Goal: Information Seeking & Learning: Learn about a topic

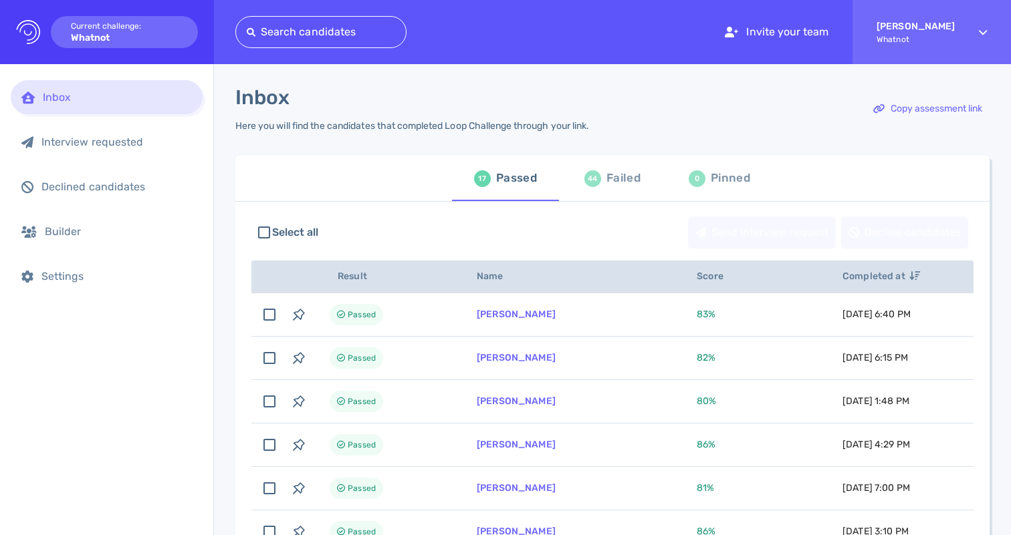
scroll to position [213, 0]
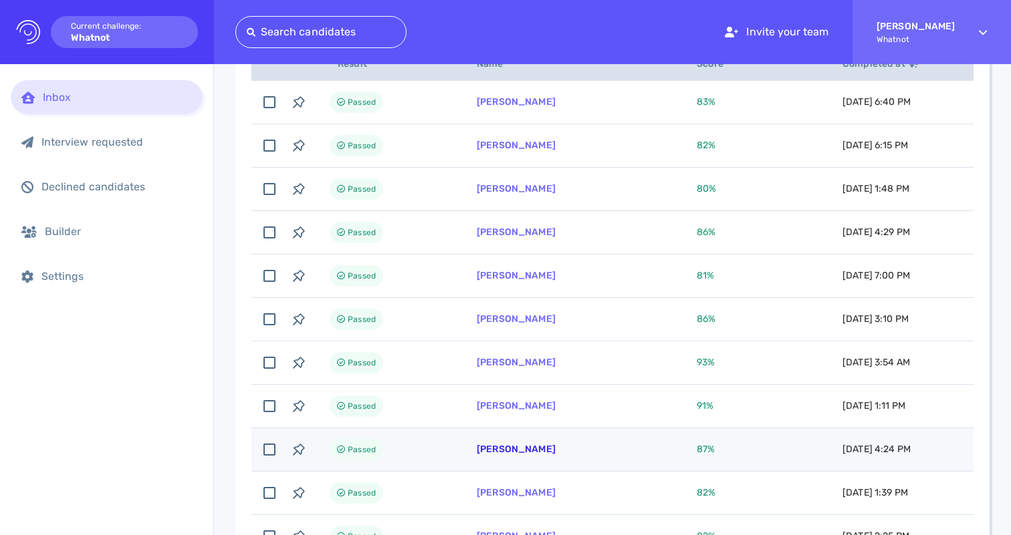
click at [501, 445] on link "Freddie Kane" at bounding box center [516, 449] width 79 height 11
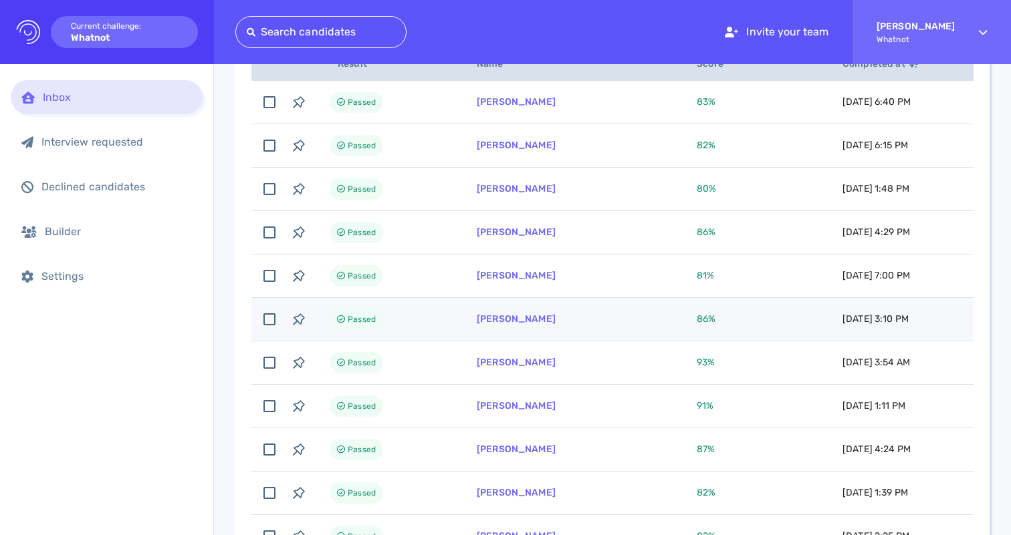
scroll to position [197, 0]
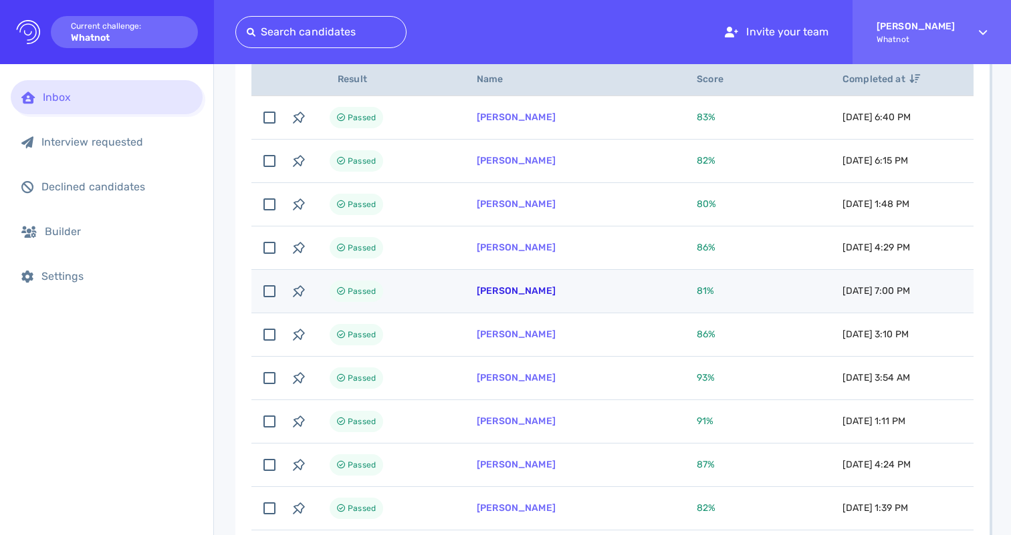
click at [522, 291] on link "Madison Jenkins" at bounding box center [516, 290] width 79 height 11
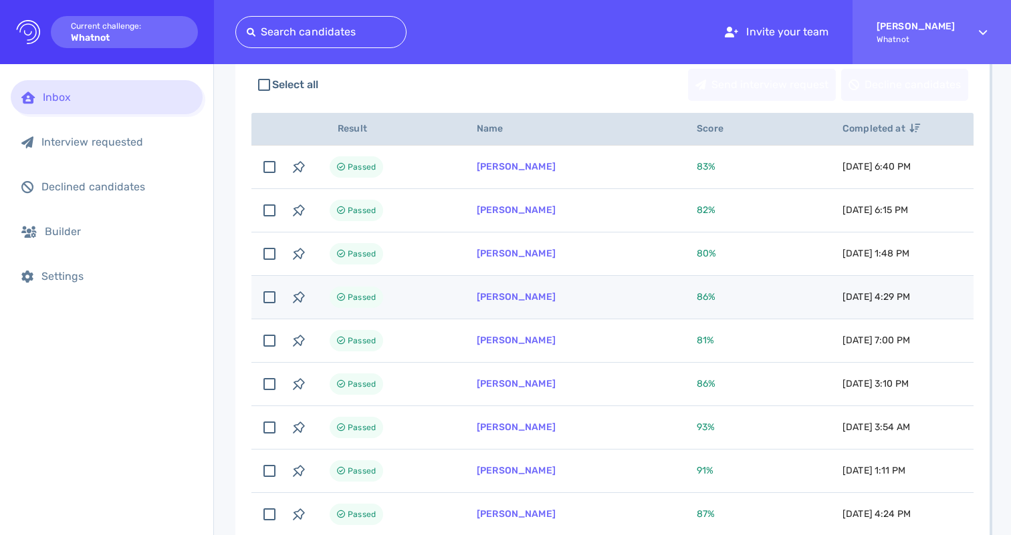
scroll to position [100, 0]
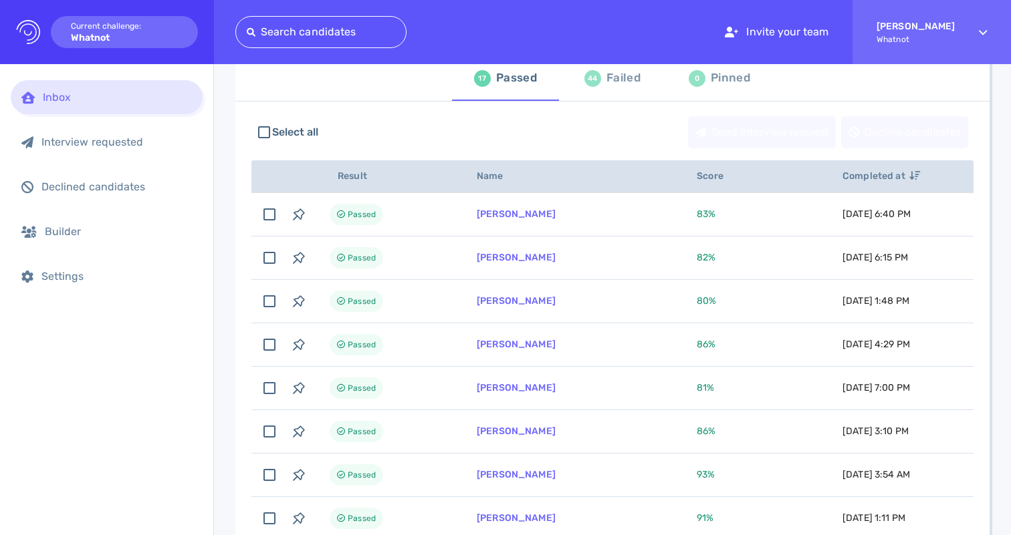
click at [624, 84] on div "Failed" at bounding box center [623, 78] width 34 height 20
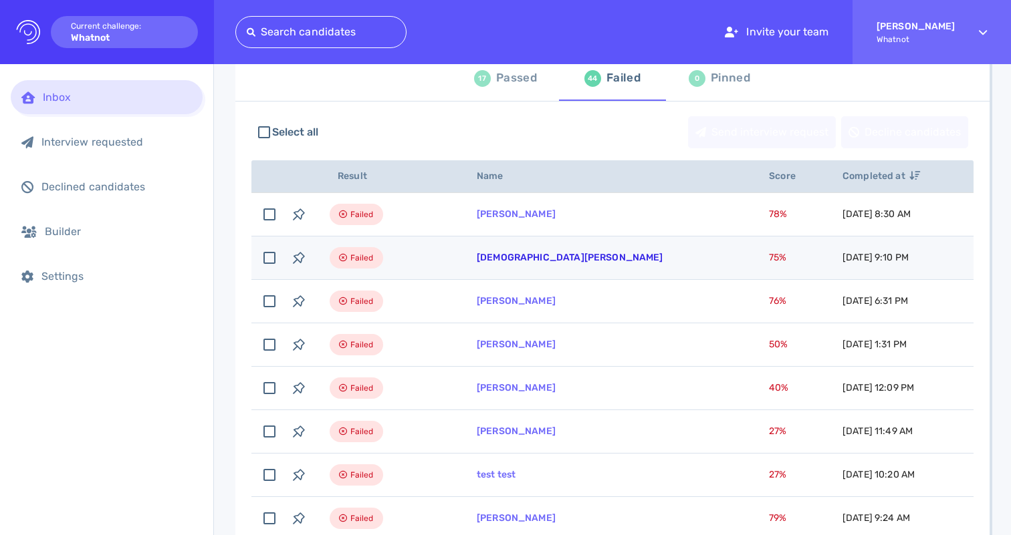
click at [522, 259] on link "[DEMOGRAPHIC_DATA][PERSON_NAME]" at bounding box center [570, 257] width 187 height 11
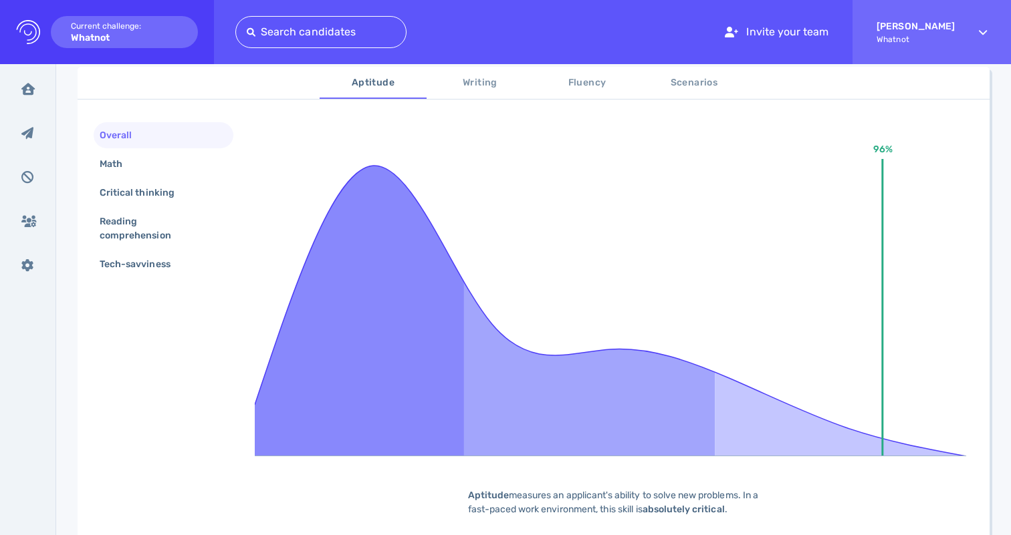
scroll to position [152, 0]
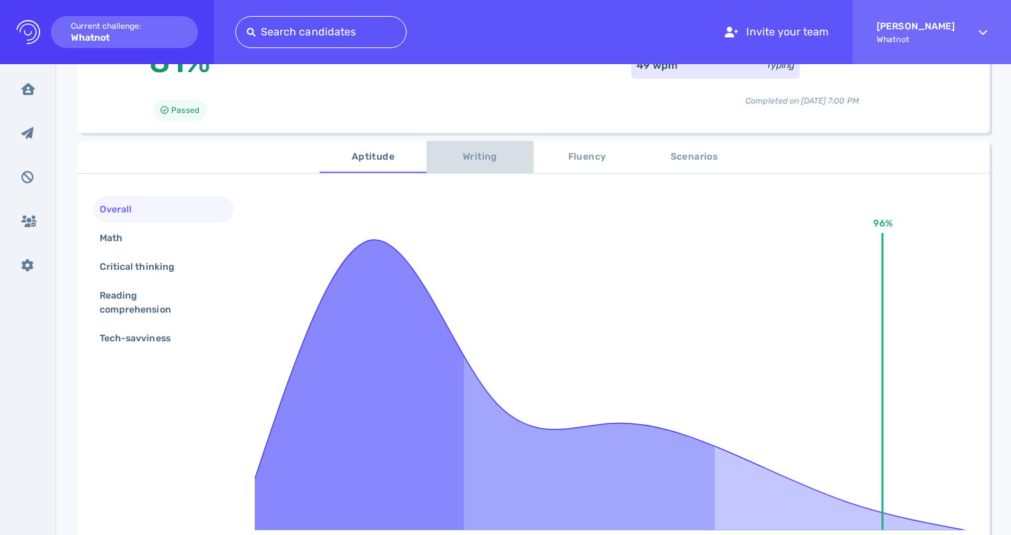
click at [473, 158] on span "Writing" at bounding box center [480, 157] width 91 height 17
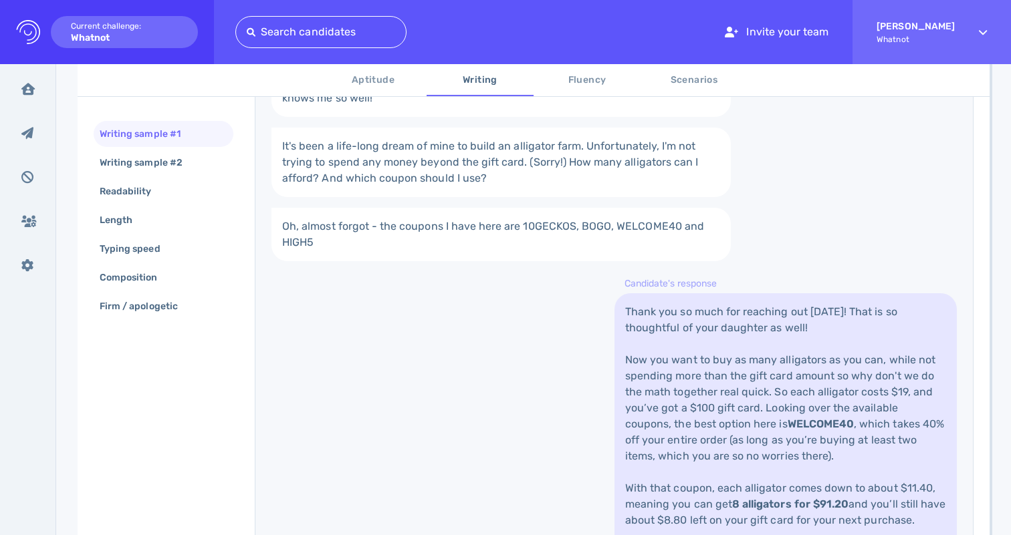
scroll to position [311, 0]
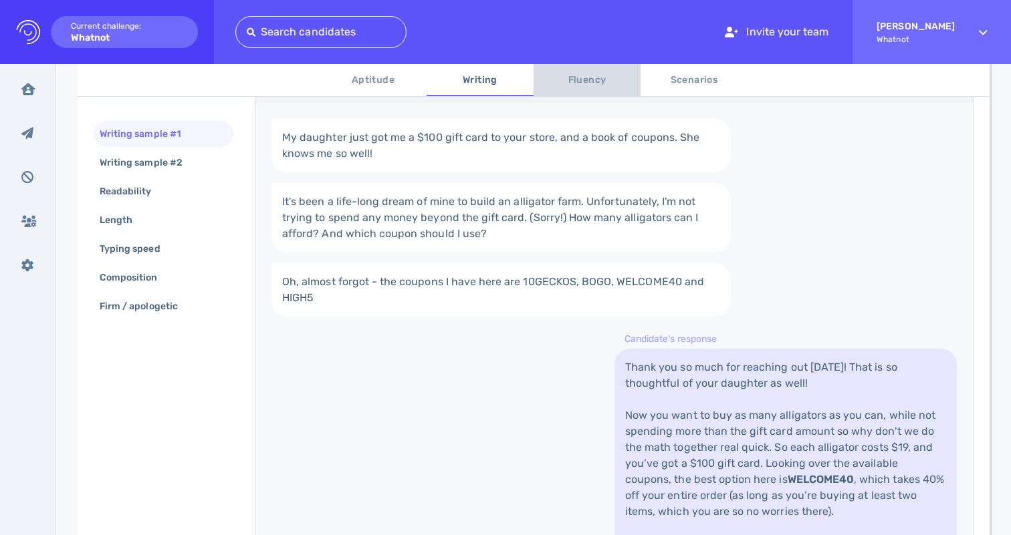
click at [588, 79] on span "Fluency" at bounding box center [586, 80] width 91 height 17
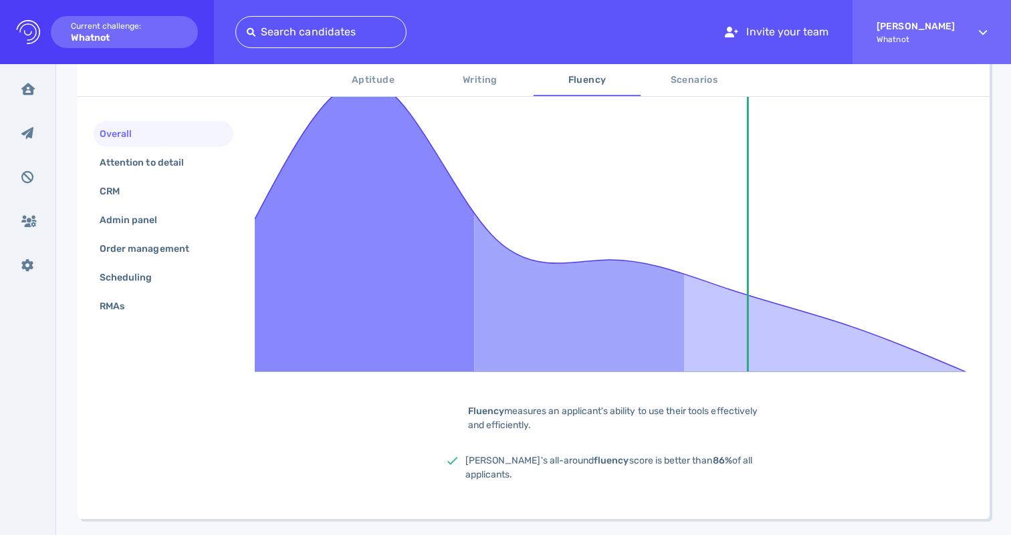
scroll to position [0, 0]
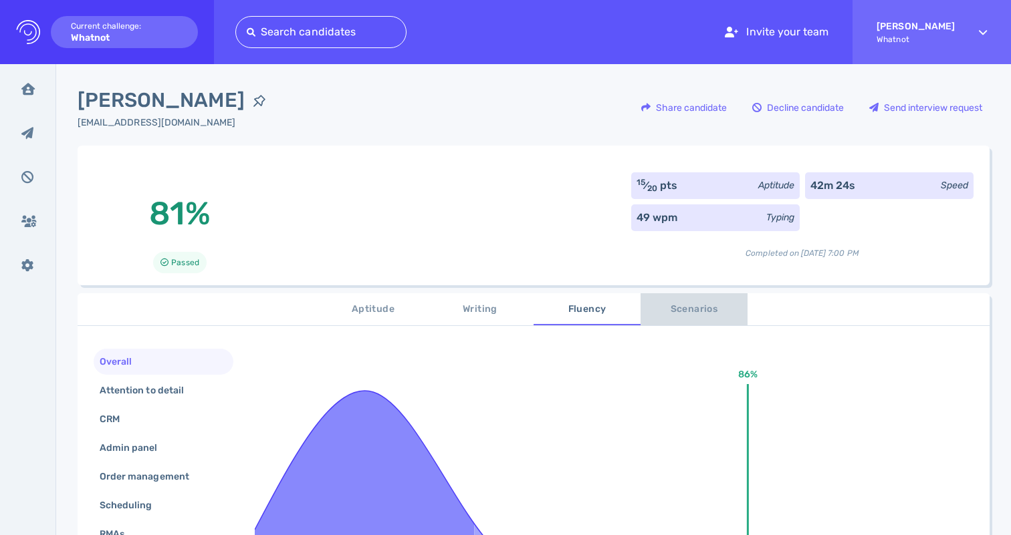
click at [675, 310] on span "Scenarios" at bounding box center [693, 309] width 91 height 17
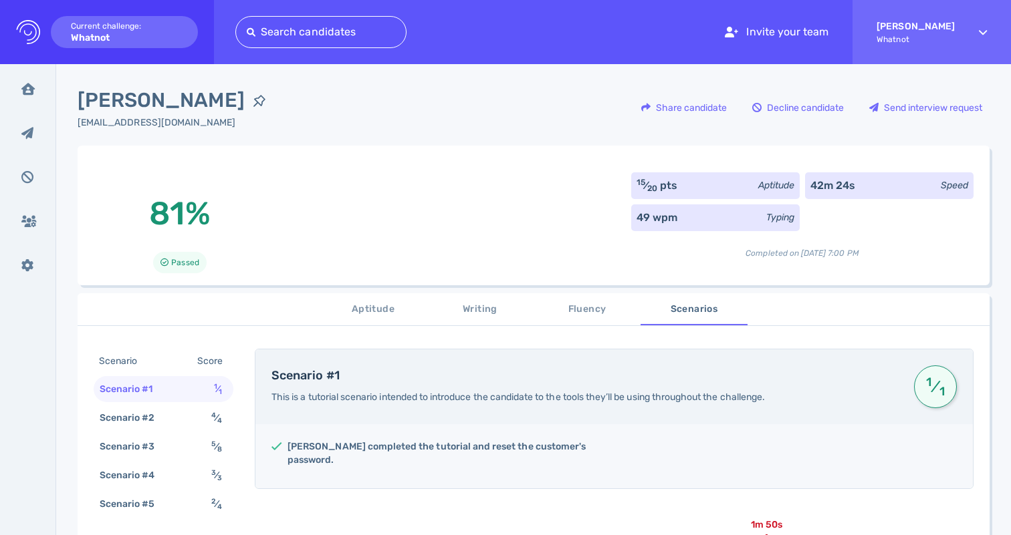
click at [670, 189] on div "15 ⁄ 20 pts Aptitude" at bounding box center [715, 185] width 168 height 27
click at [670, 189] on div "15 ⁄ 20 pts" at bounding box center [656, 186] width 41 height 16
click at [670, 189] on div "15 ⁄ 20 pts Aptitude" at bounding box center [715, 185] width 168 height 27
copy div "15 ⁄ 20 pts"
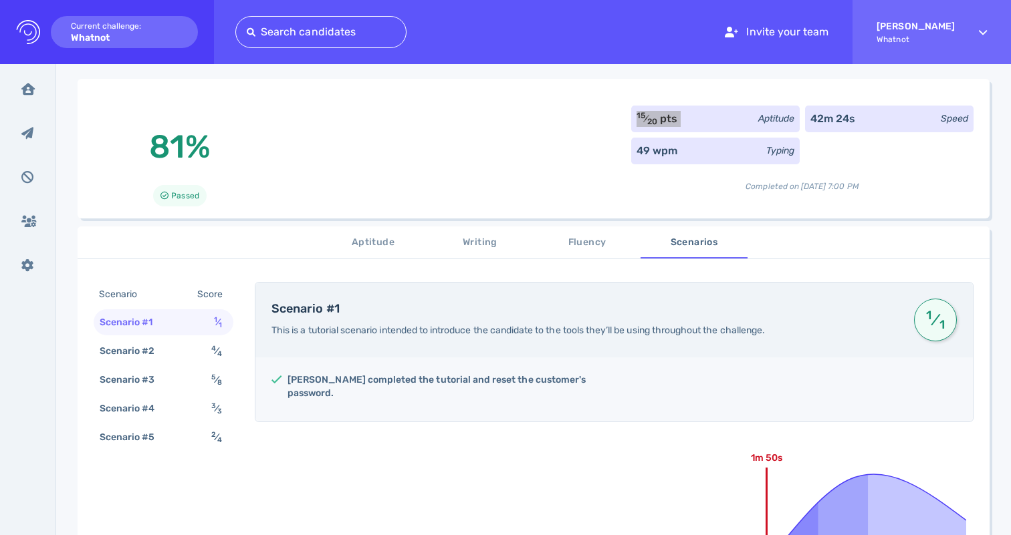
scroll to position [57, 0]
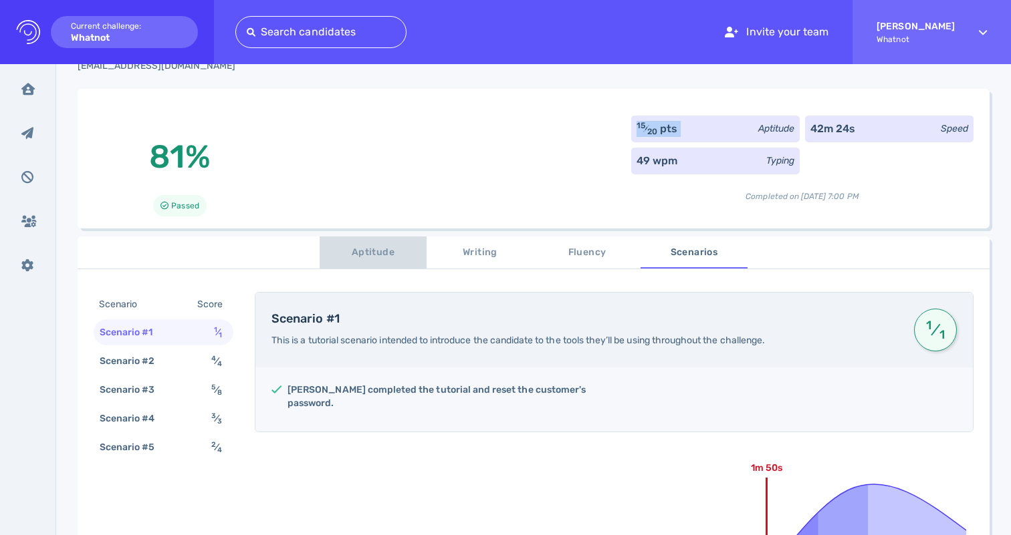
click at [384, 255] on span "Aptitude" at bounding box center [373, 253] width 91 height 17
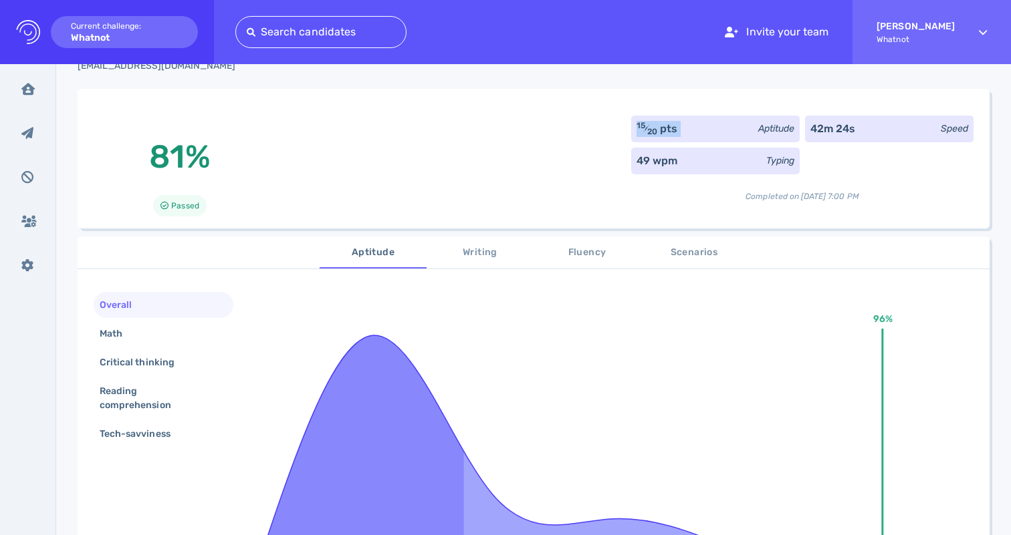
click at [594, 255] on span "Fluency" at bounding box center [586, 253] width 91 height 17
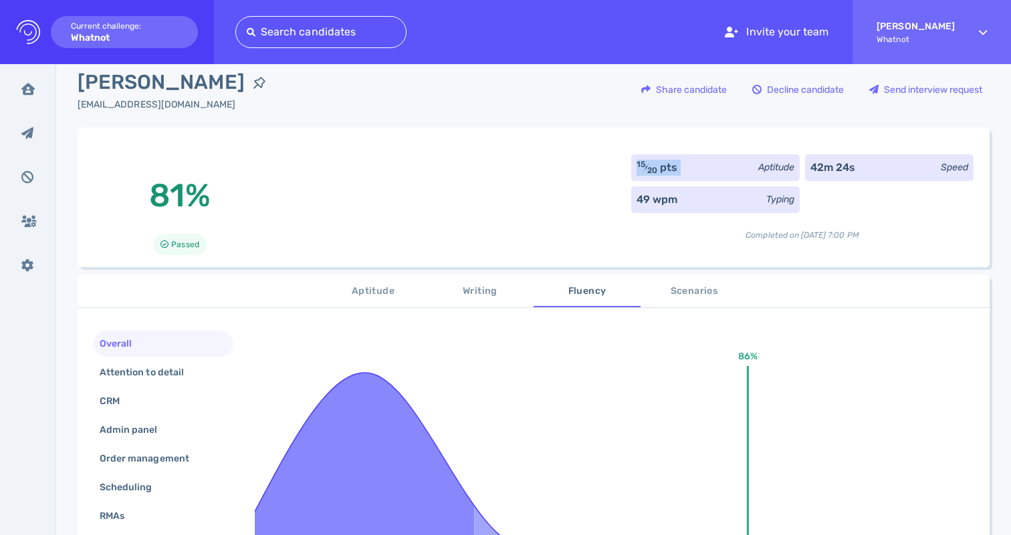
scroll to position [27, 0]
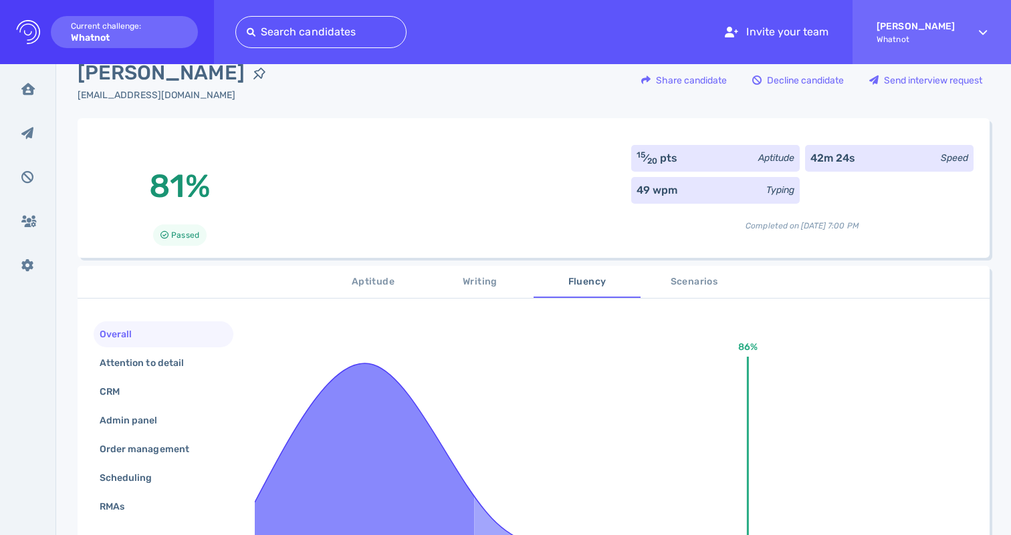
click at [696, 195] on div "49 wpm Typing" at bounding box center [715, 190] width 168 height 27
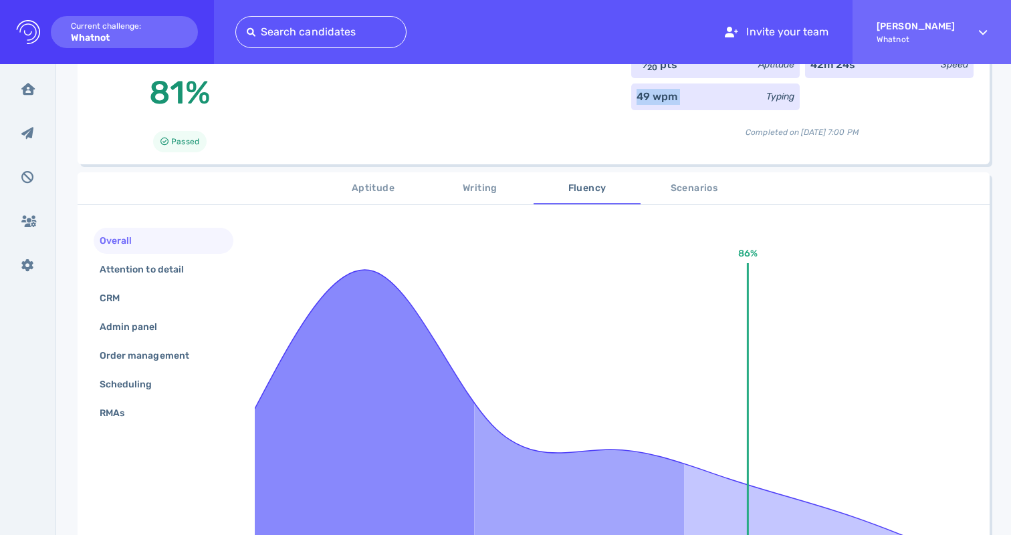
scroll to position [128, 0]
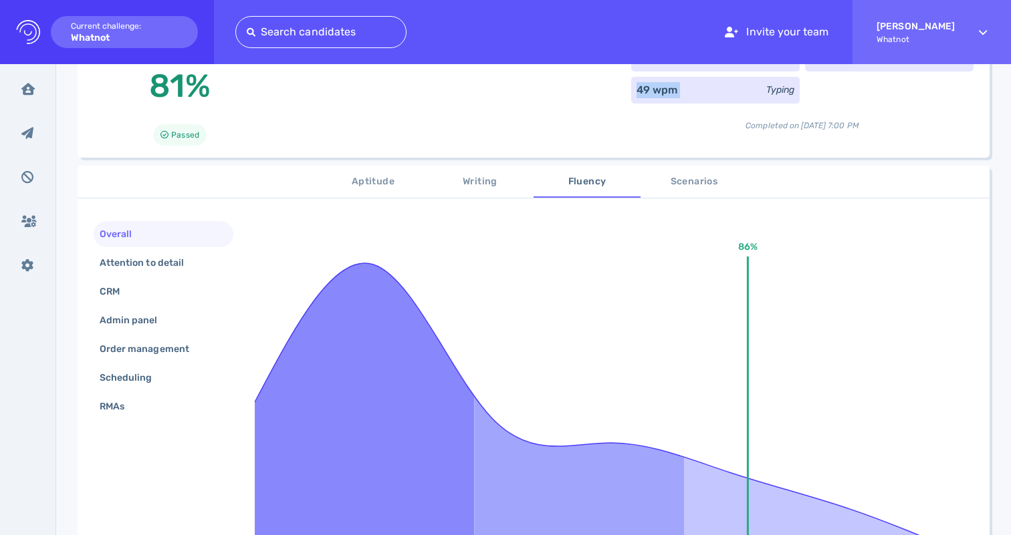
click at [353, 182] on span "Aptitude" at bounding box center [373, 182] width 91 height 17
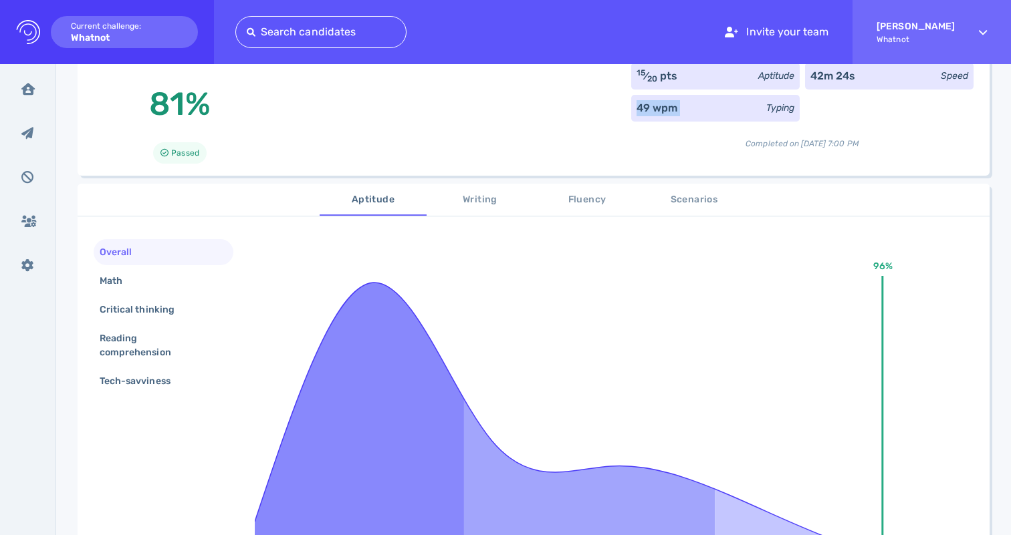
scroll to position [350, 0]
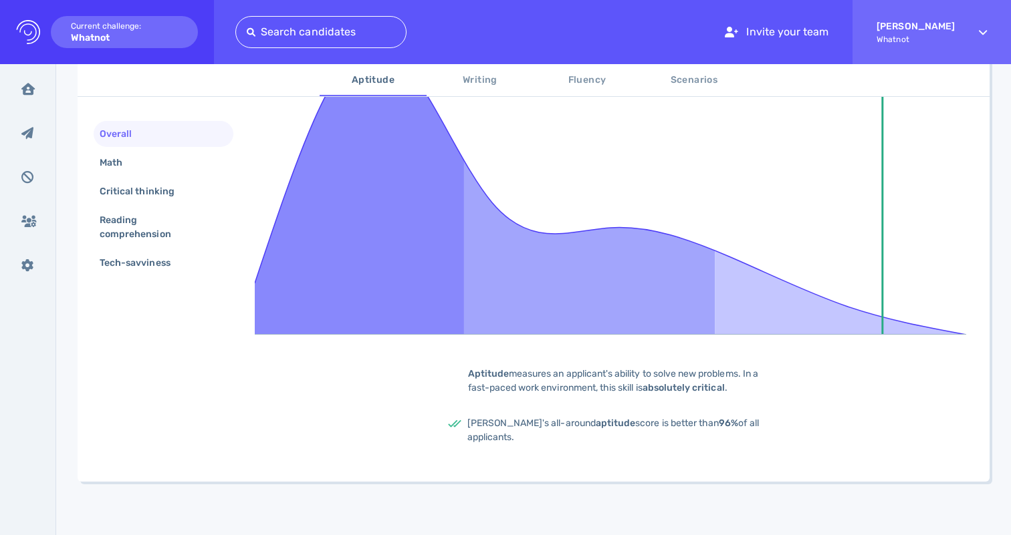
click at [537, 373] on div "Aptitude measures an applicant's ability to solve new problems. In a fast-paced…" at bounding box center [614, 381] width 334 height 28
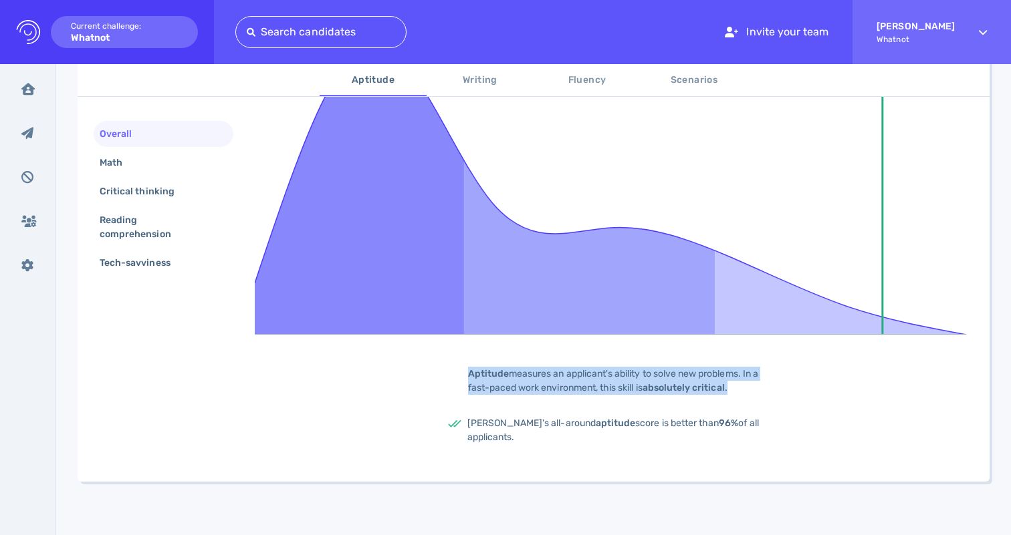
click at [537, 373] on div "Aptitude measures an applicant's ability to solve new problems. In a fast-paced…" at bounding box center [614, 381] width 334 height 28
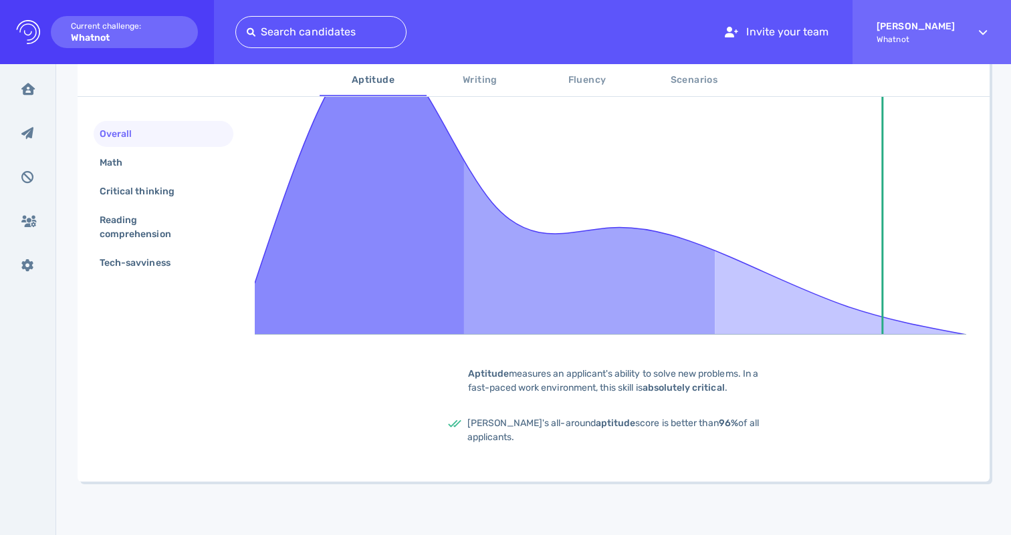
click at [489, 422] on span "[PERSON_NAME]'s all-around aptitude score is better than 96% of all applicants." at bounding box center [612, 430] width 291 height 25
copy body "[PERSON_NAME]'s all-around aptitude score is better than 96% of all applicants.…"
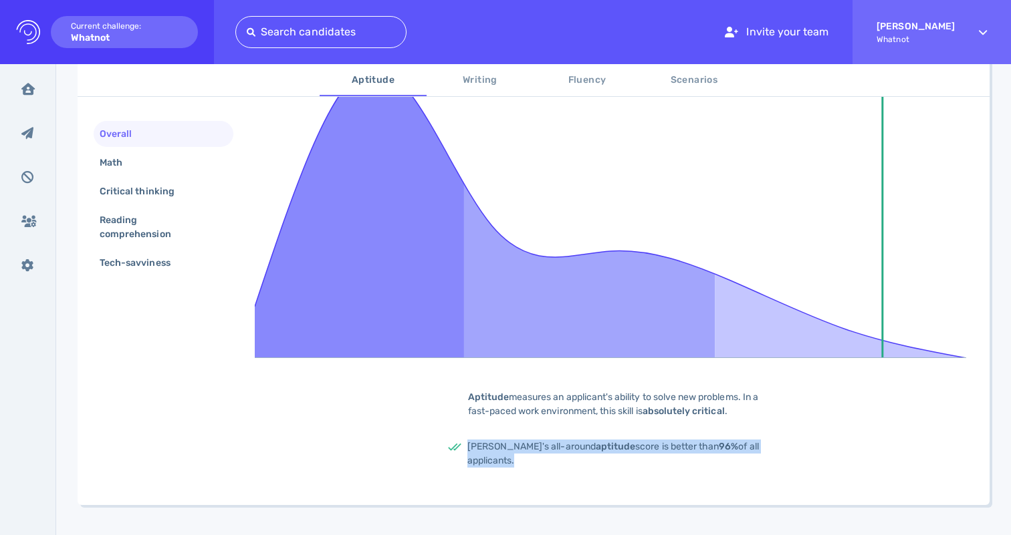
drag, startPoint x: 464, startPoint y: 398, endPoint x: 580, endPoint y: 463, distance: 132.6
click at [580, 463] on div "96% Aptitude measures an applicant's ability to solve new problems. In a fast-p…" at bounding box center [614, 256] width 719 height 465
click at [580, 463] on div "[PERSON_NAME]'s all-around aptitude score is better than 96% of all applicants." at bounding box center [613, 454] width 293 height 28
drag, startPoint x: 463, startPoint y: 450, endPoint x: 516, endPoint y: 468, distance: 56.4
click at [516, 468] on div "[PERSON_NAME]'s all-around aptitude score is better than 96% of all applicants." at bounding box center [614, 454] width 334 height 28
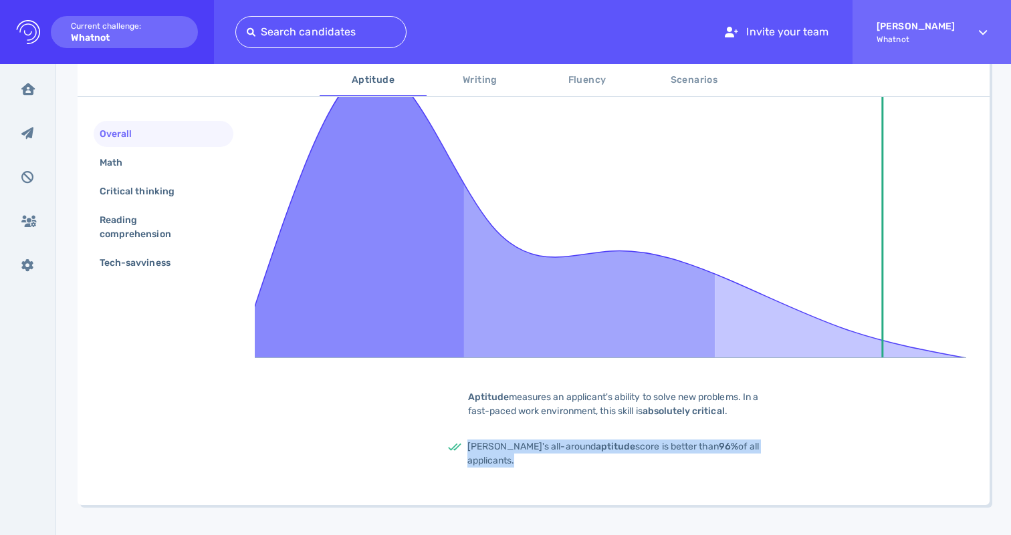
copy span "[PERSON_NAME]'s all-around aptitude score is better than 96% of all applicants."
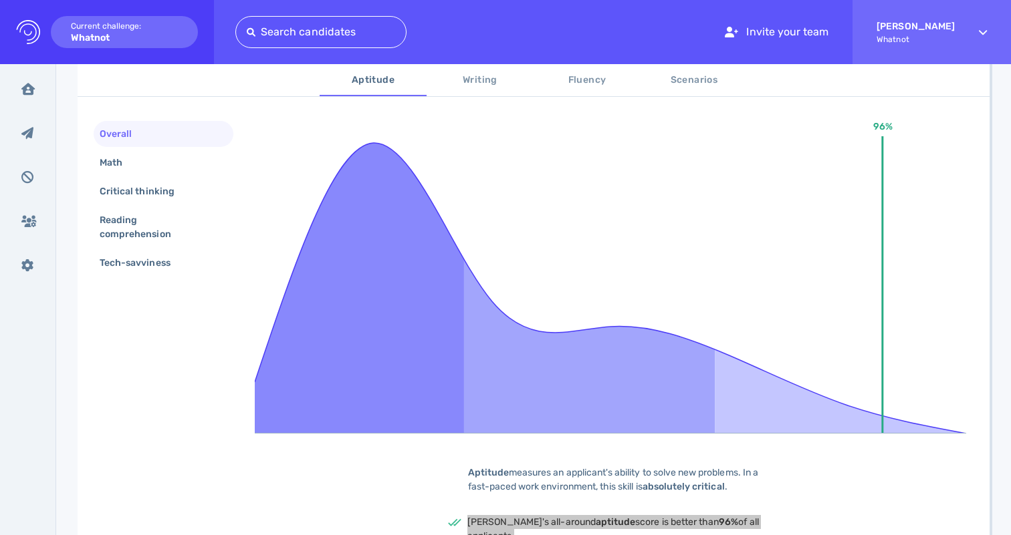
scroll to position [204, 0]
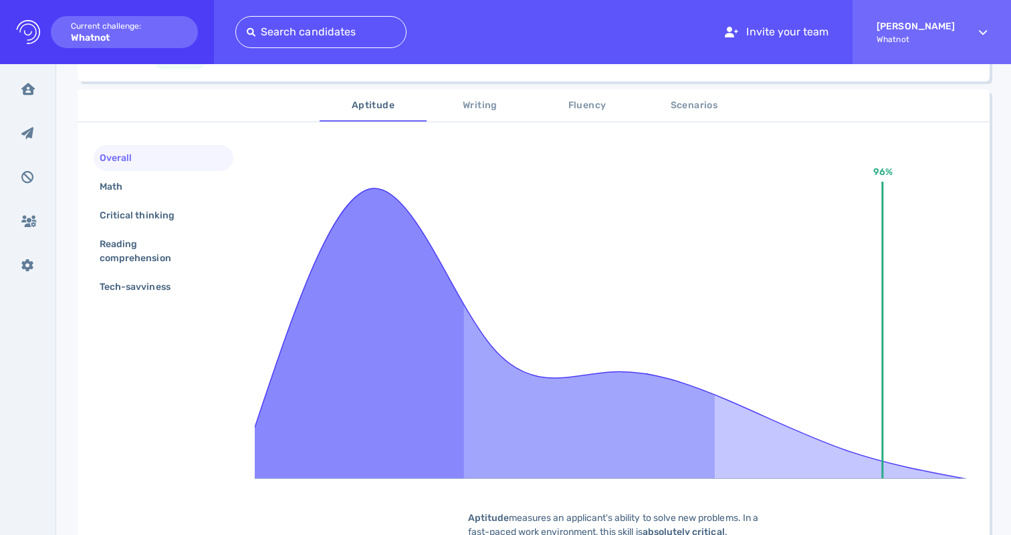
click at [593, 105] on span "Fluency" at bounding box center [586, 106] width 91 height 17
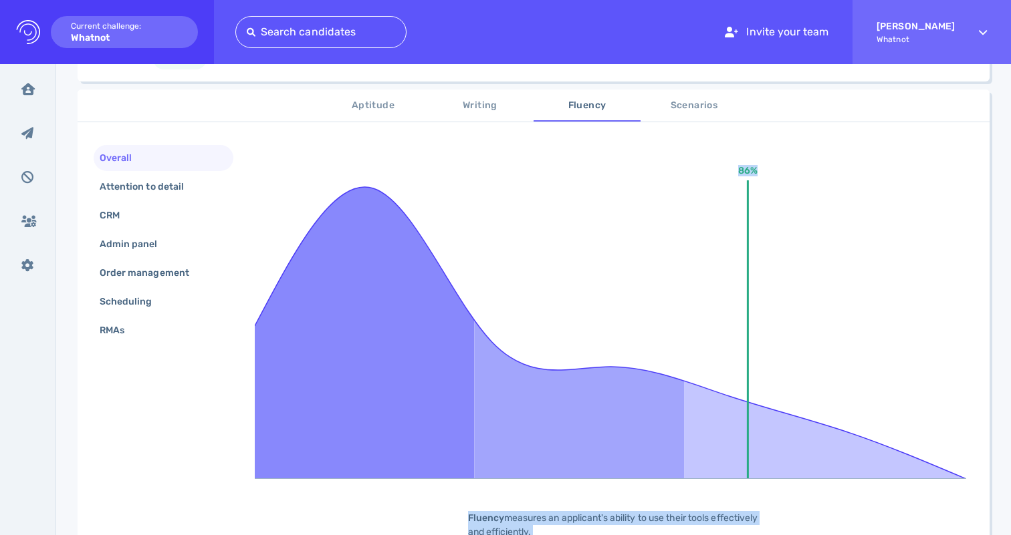
scroll to position [350, 0]
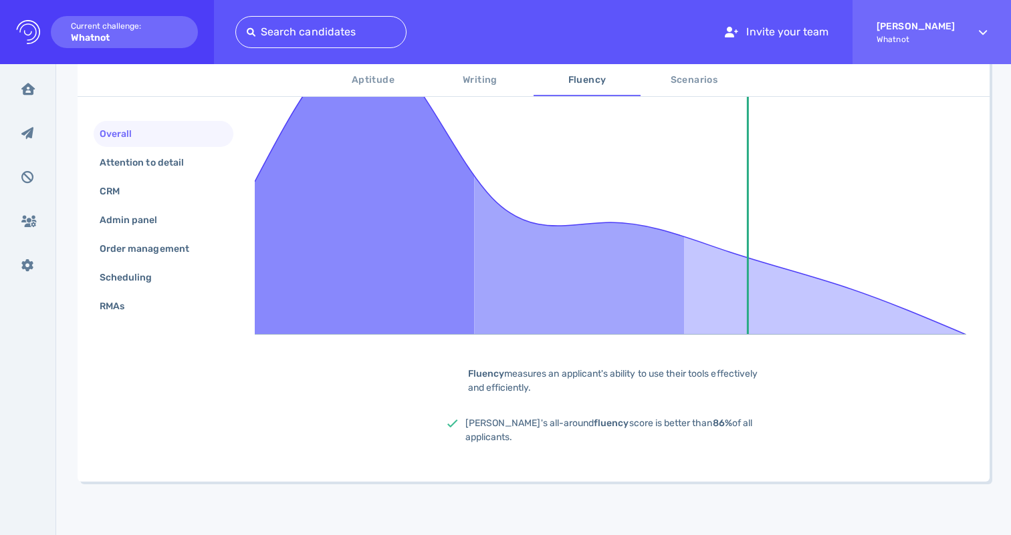
click at [510, 432] on span "[PERSON_NAME]'s all-around fluency score is better than 86% of all applicants." at bounding box center [608, 430] width 287 height 25
copy body "[PERSON_NAME]'s all-around fluency score is better than 86% of all applicants. …"
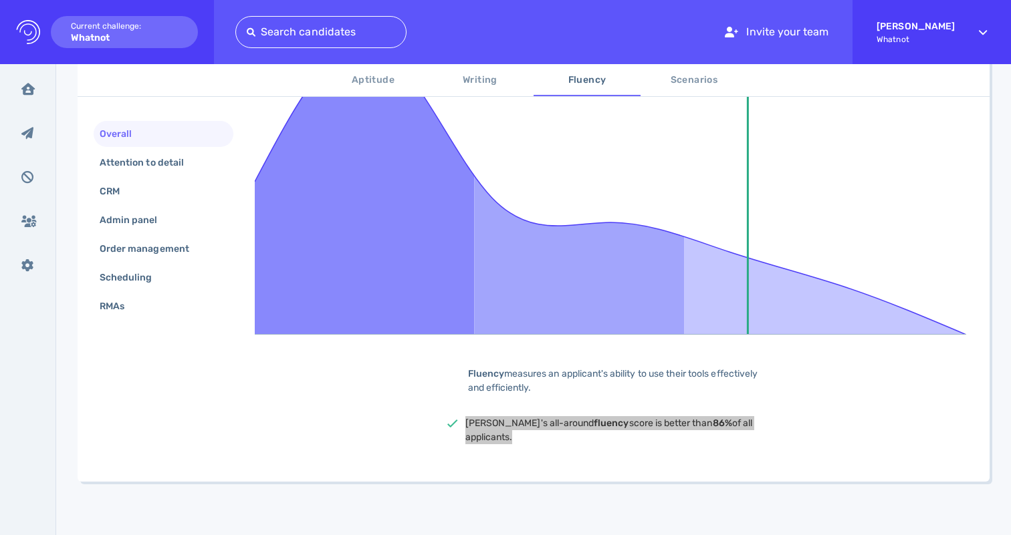
scroll to position [0, 0]
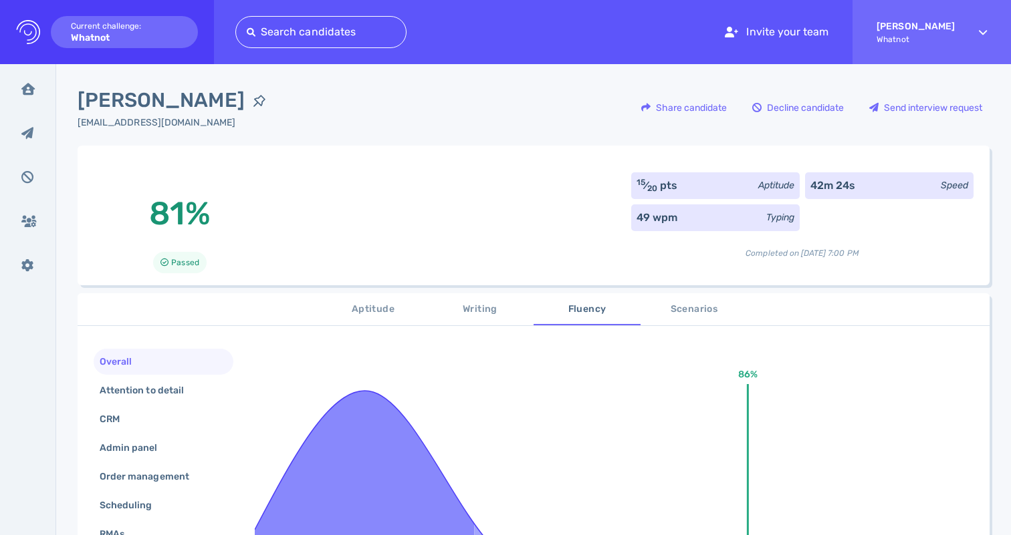
click at [636, 187] on sup "15" at bounding box center [640, 182] width 9 height 9
click at [584, 197] on div "81% Passed 15 ⁄ 20 pts Aptitude 42m 24s Speed 49 wpm Typing Completed on [DATE]…" at bounding box center [534, 216] width 912 height 140
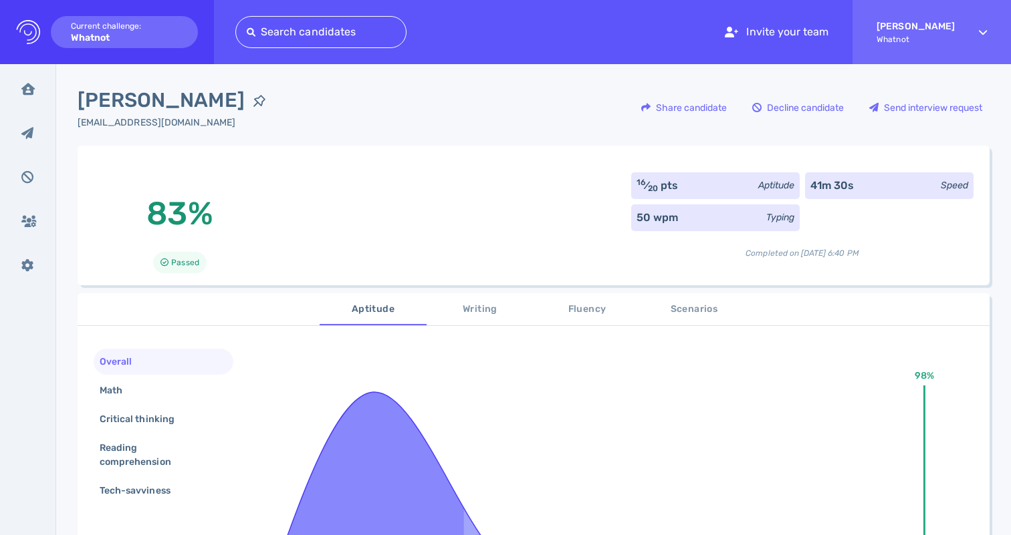
click at [340, 118] on div "[PERSON_NAME] [PERSON_NAME][EMAIL_ADDRESS][DOMAIN_NAME] Share candidate Decline…" at bounding box center [534, 116] width 912 height 60
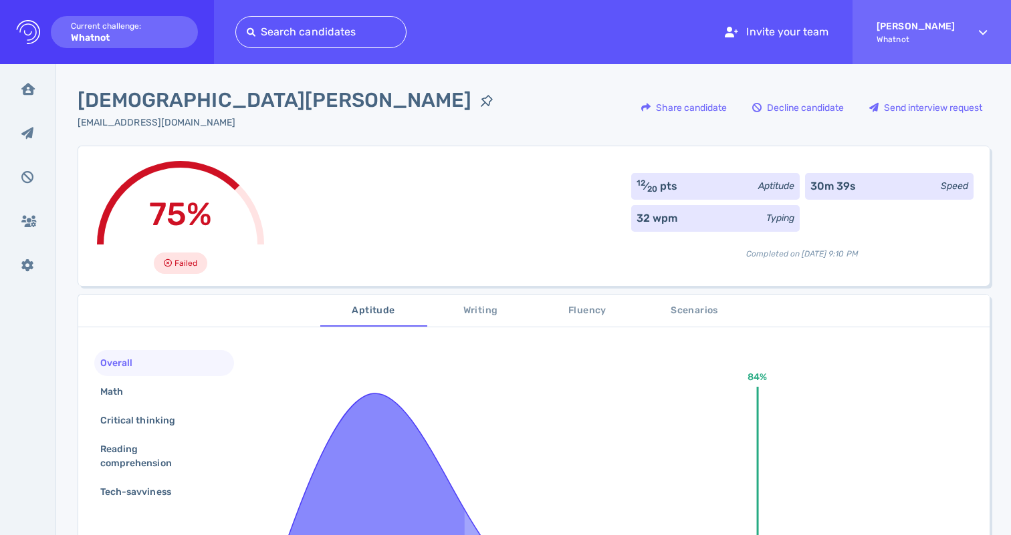
click at [209, 104] on span "[DEMOGRAPHIC_DATA][PERSON_NAME]" at bounding box center [275, 101] width 394 height 30
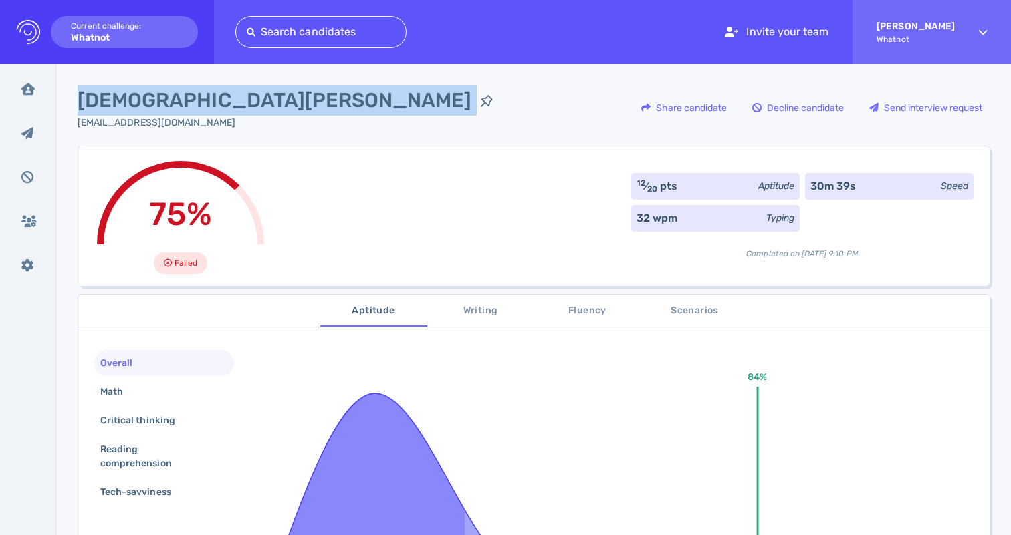
click at [209, 104] on span "[DEMOGRAPHIC_DATA][PERSON_NAME]" at bounding box center [275, 101] width 394 height 30
copy div "[DEMOGRAPHIC_DATA][PERSON_NAME]"
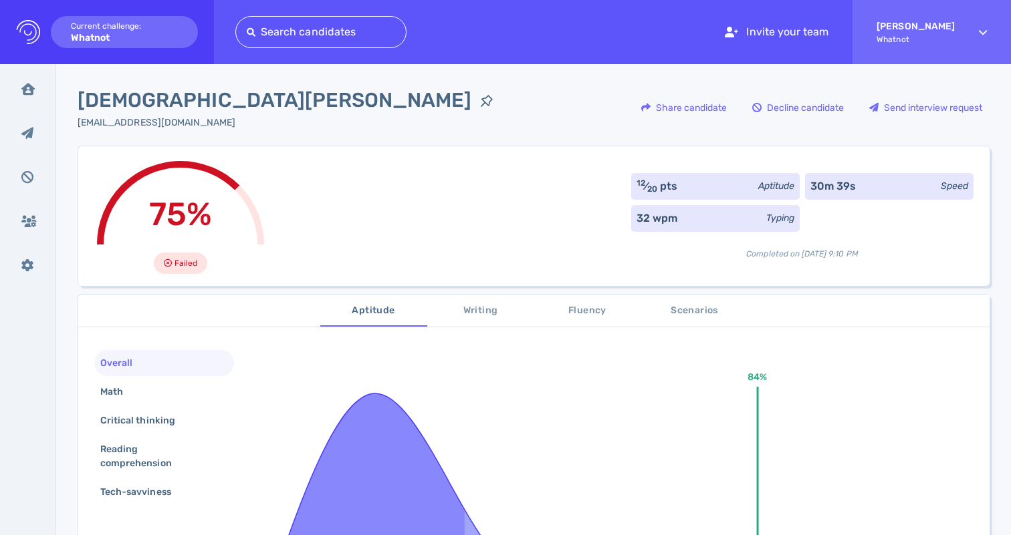
click at [211, 106] on span "[DEMOGRAPHIC_DATA][PERSON_NAME]" at bounding box center [275, 101] width 394 height 30
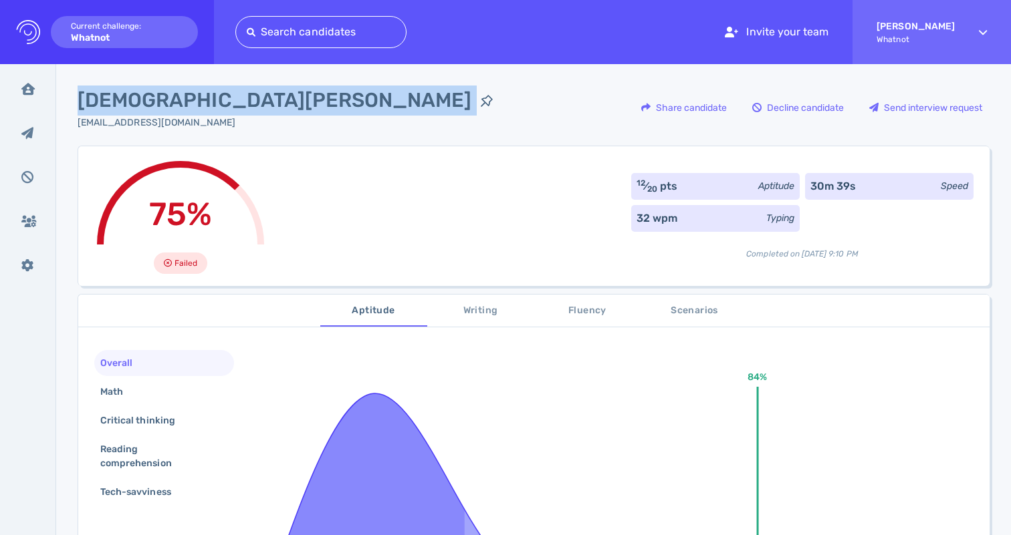
click at [211, 106] on span "[DEMOGRAPHIC_DATA][PERSON_NAME]" at bounding box center [275, 101] width 394 height 30
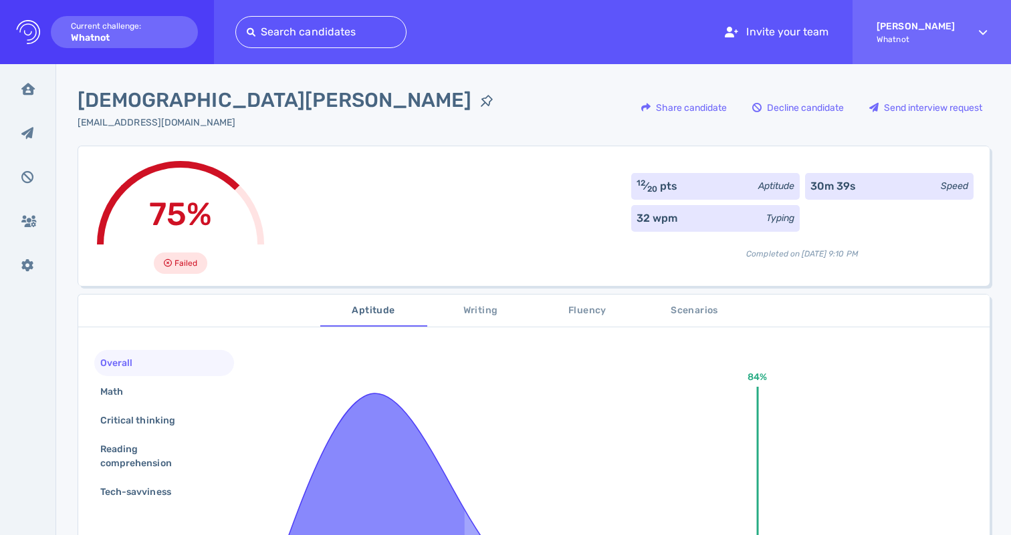
click at [207, 124] on div "matman8713@gmail.com" at bounding box center [290, 123] width 424 height 14
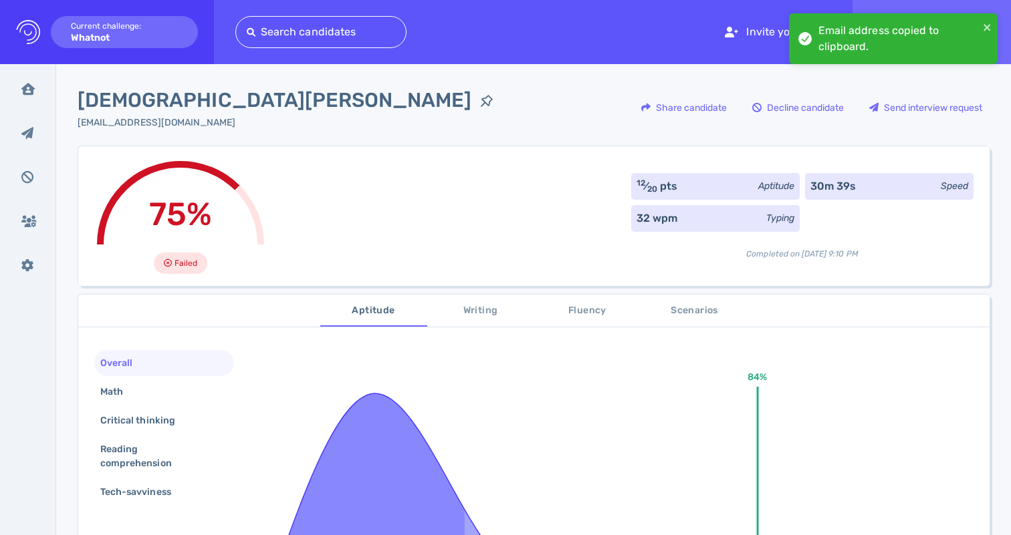
click at [206, 103] on span "Matthew Worden" at bounding box center [275, 101] width 394 height 30
copy span "Worden"
